Goal: Task Accomplishment & Management: Manage account settings

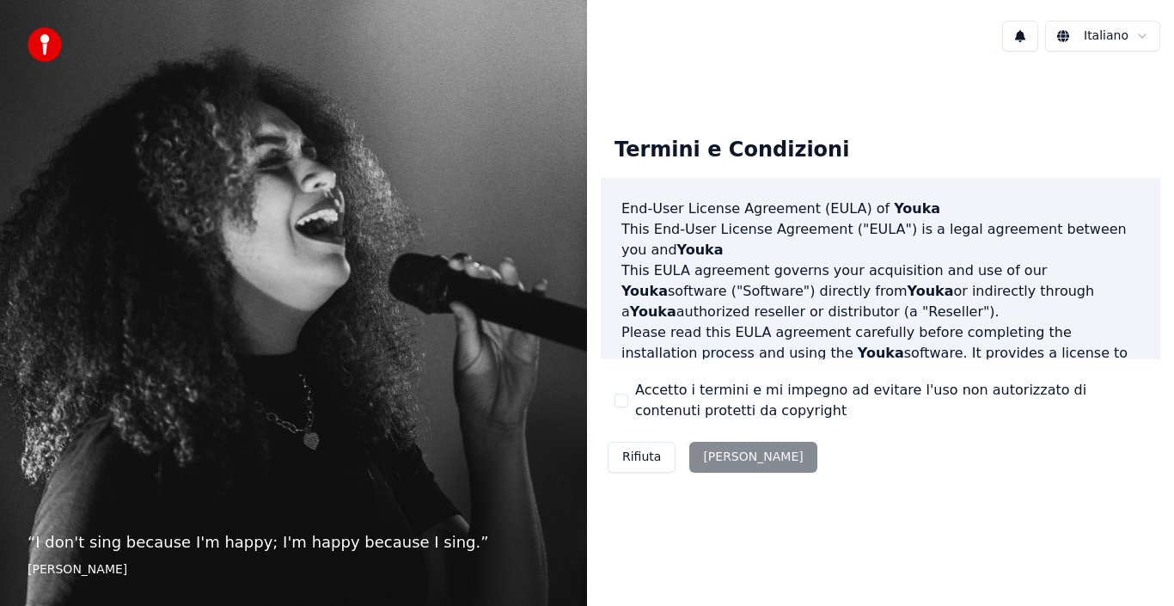
click at [620, 408] on button "Accetto i termini e mi impegno ad evitare l'uso non autorizzato di contenuti pr…" at bounding box center [622, 401] width 14 height 14
click at [696, 453] on button "[PERSON_NAME]" at bounding box center [753, 457] width 127 height 31
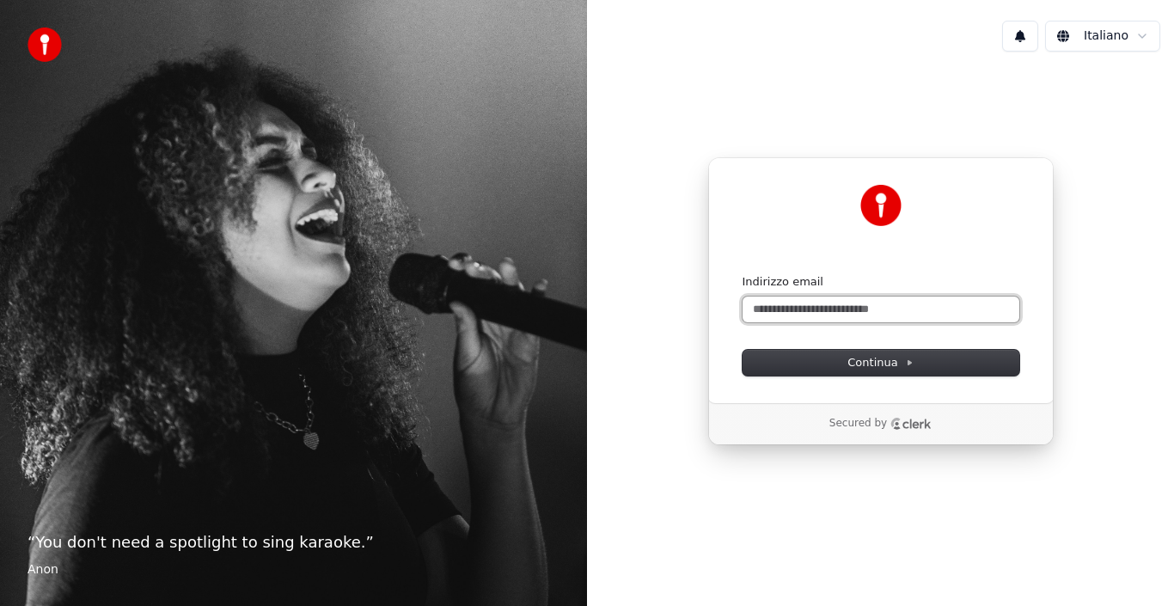
click at [910, 305] on input "Indirizzo email" at bounding box center [881, 310] width 277 height 26
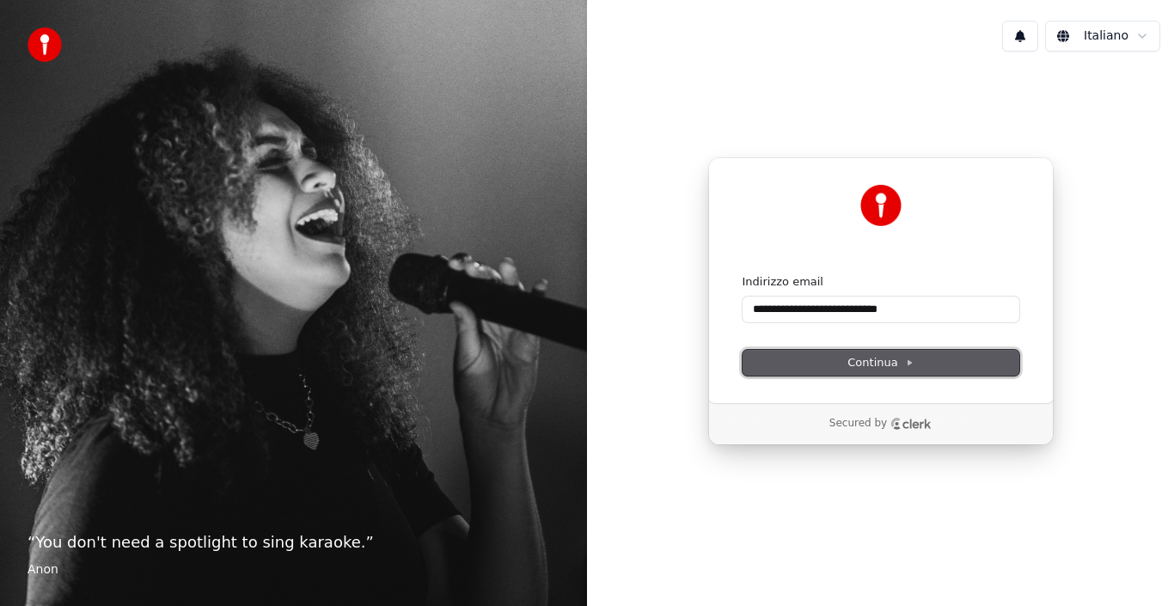
click at [886, 359] on span "Continua" at bounding box center [880, 362] width 65 height 15
type input "**********"
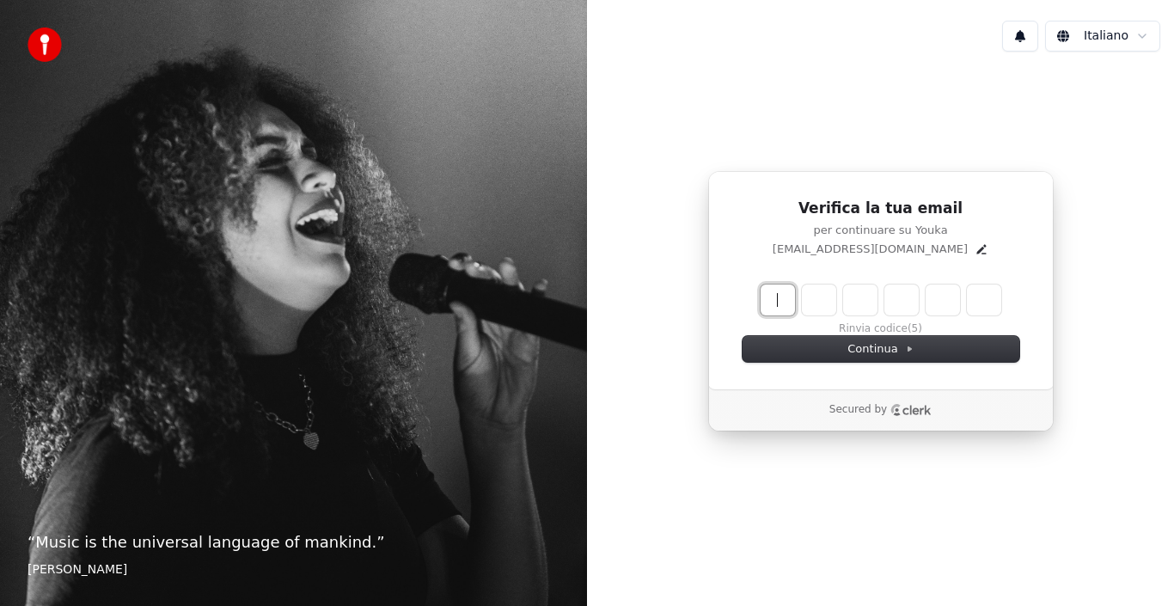
click at [787, 300] on input "Enter verification code" at bounding box center [898, 300] width 275 height 31
type input "******"
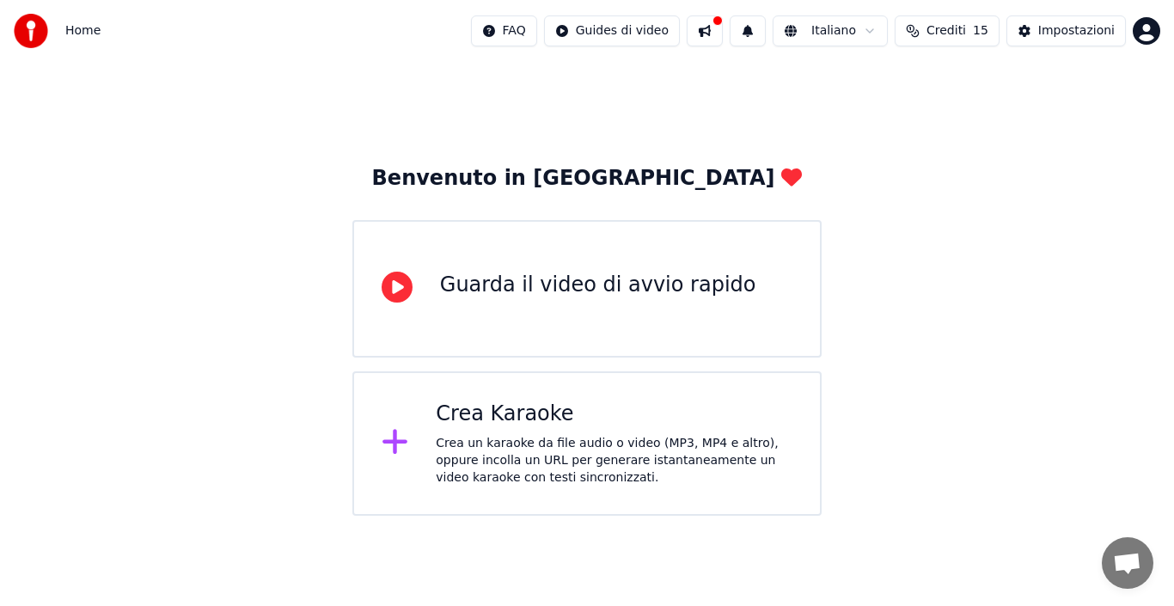
click at [941, 30] on span "Crediti" at bounding box center [947, 30] width 40 height 17
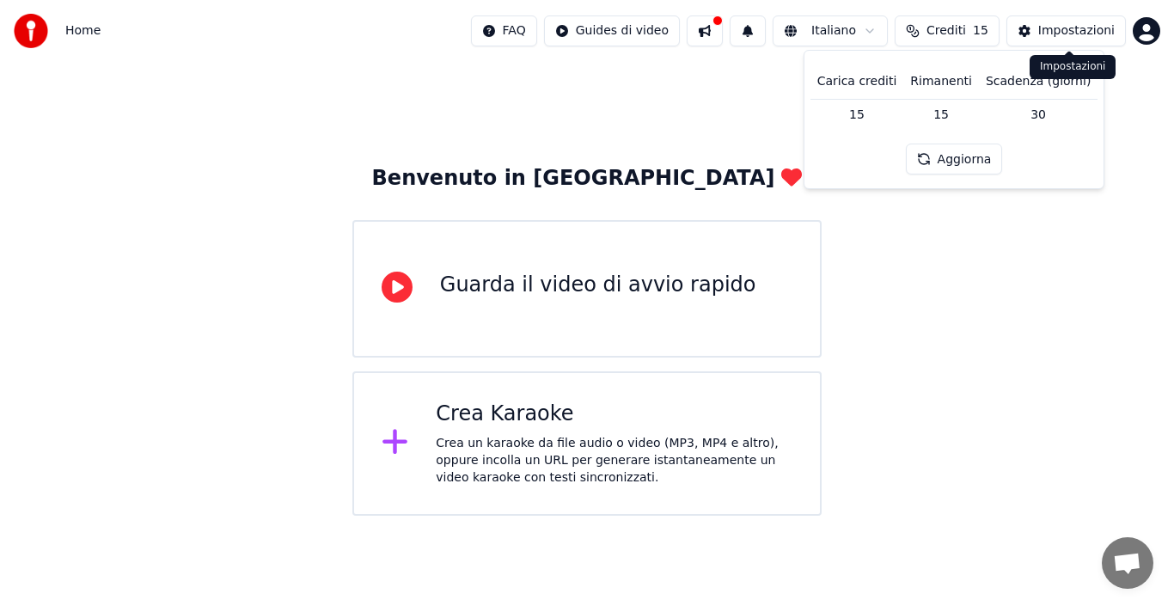
click at [1092, 27] on div "Impostazioni" at bounding box center [1077, 30] width 77 height 17
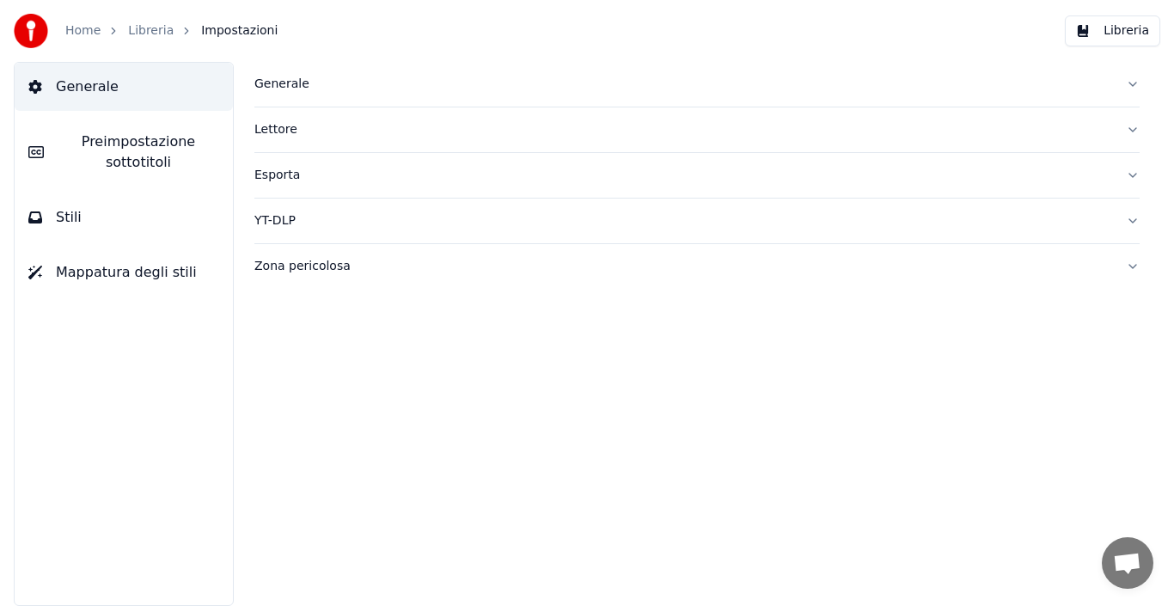
click at [89, 29] on link "Home" at bounding box center [82, 30] width 35 height 17
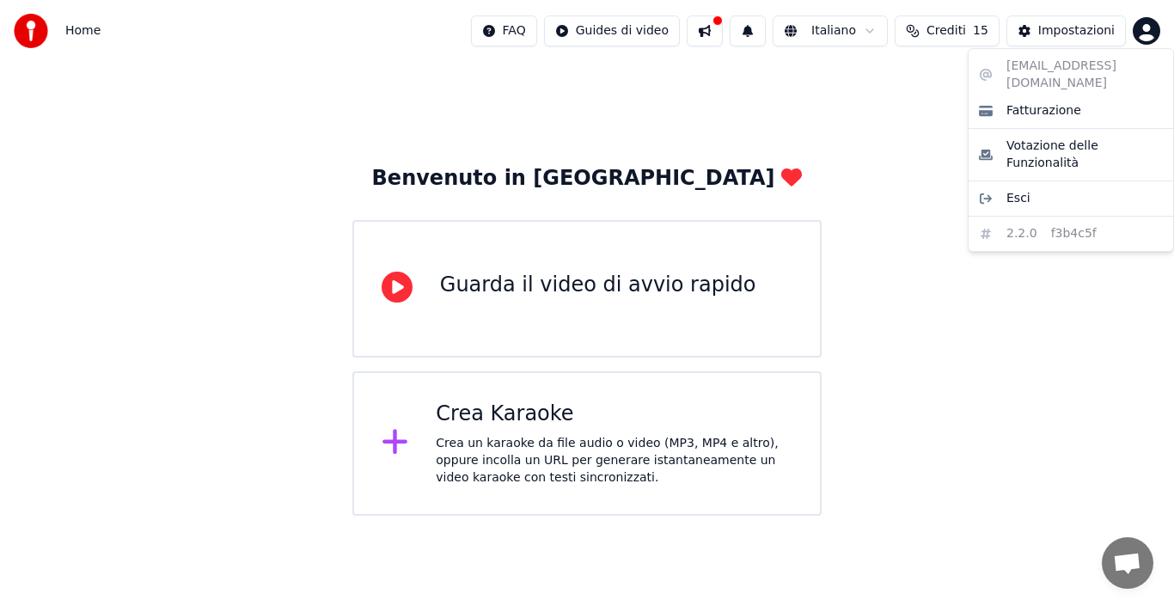
click at [1157, 35] on html "Home FAQ Guides di video Italiano Crediti 15 Impostazioni Benvenuto in Youka Gu…" at bounding box center [587, 258] width 1174 height 516
click at [1056, 102] on span "Fatturazione" at bounding box center [1044, 110] width 75 height 17
